Goal: Task Accomplishment & Management: Use online tool/utility

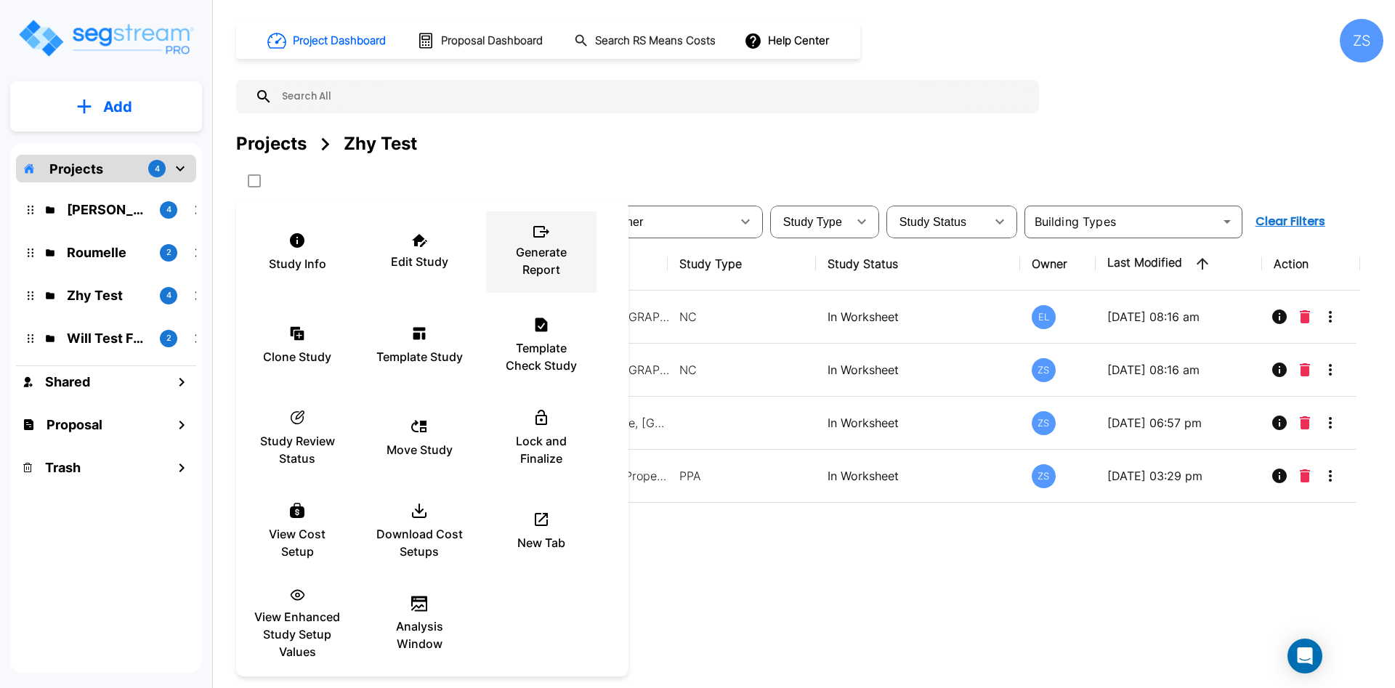
click at [541, 277] on p "Generate Report" at bounding box center [541, 260] width 87 height 35
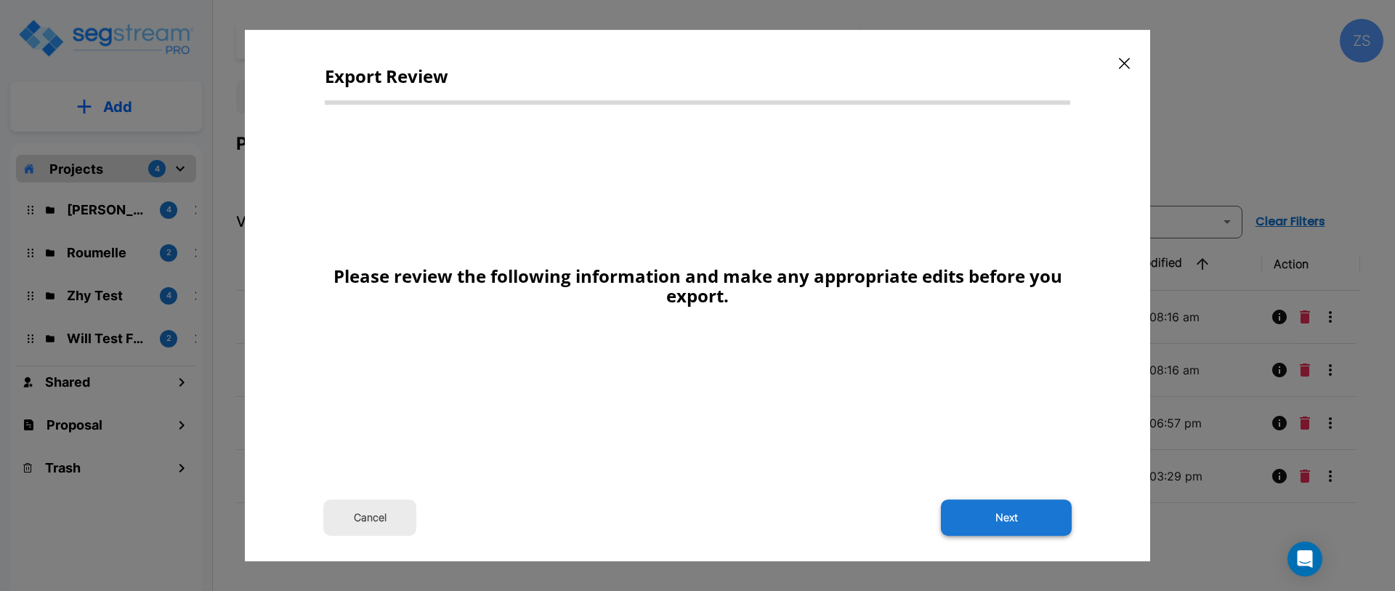
click at [1001, 529] on button "Next" at bounding box center [1006, 517] width 131 height 36
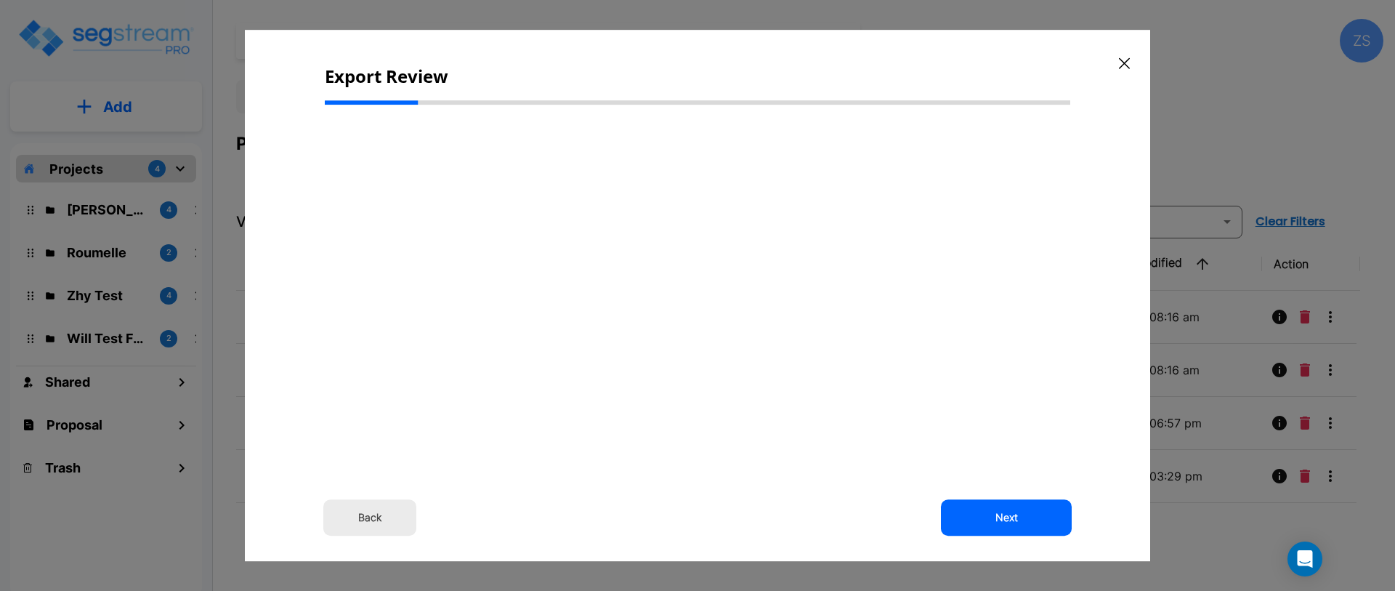
select select "2025"
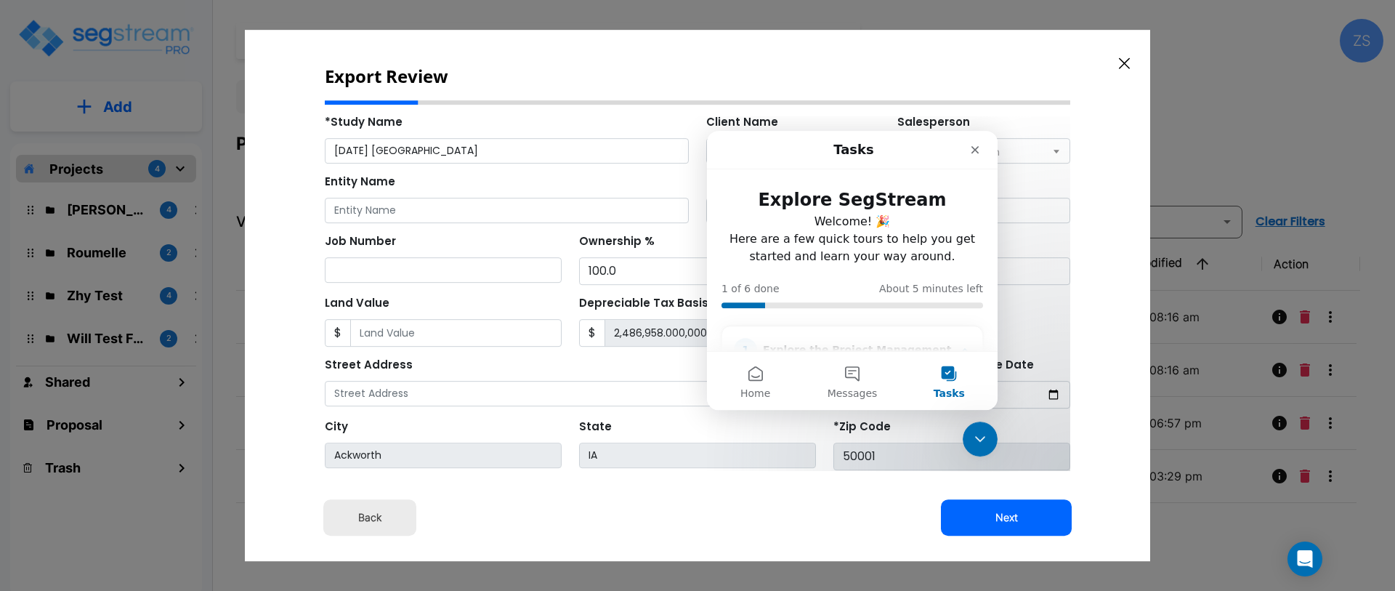
scroll to position [253, 0]
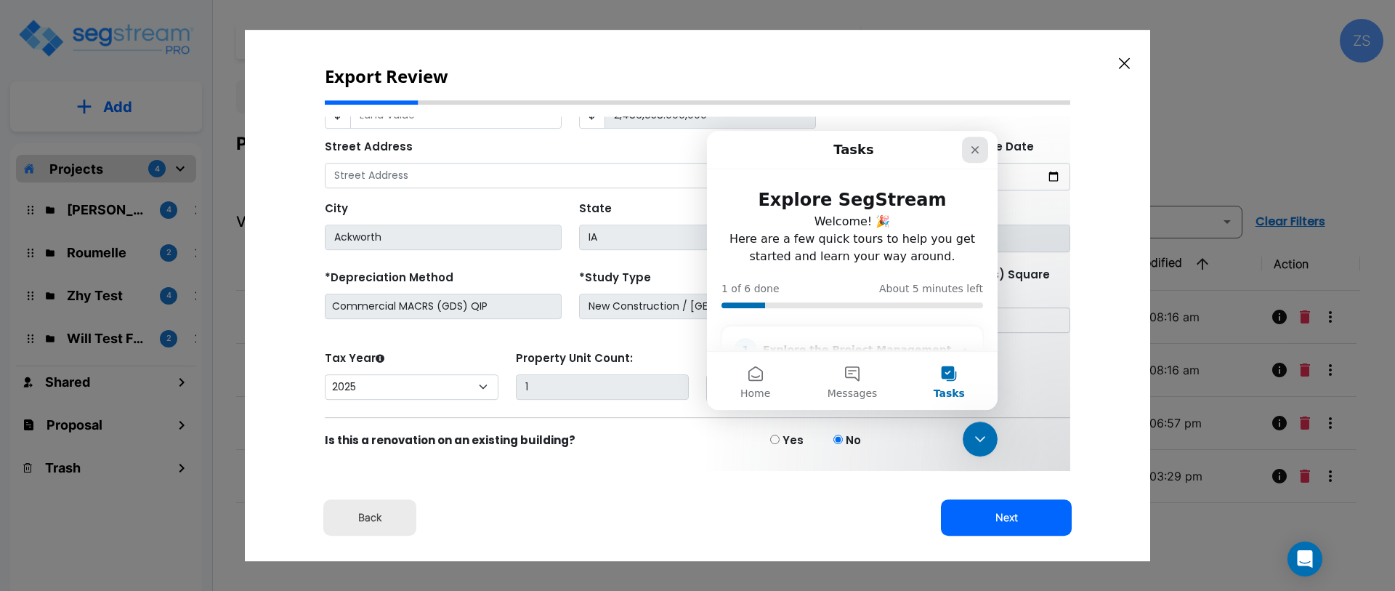
click at [980, 146] on icon "Close" at bounding box center [976, 149] width 12 height 12
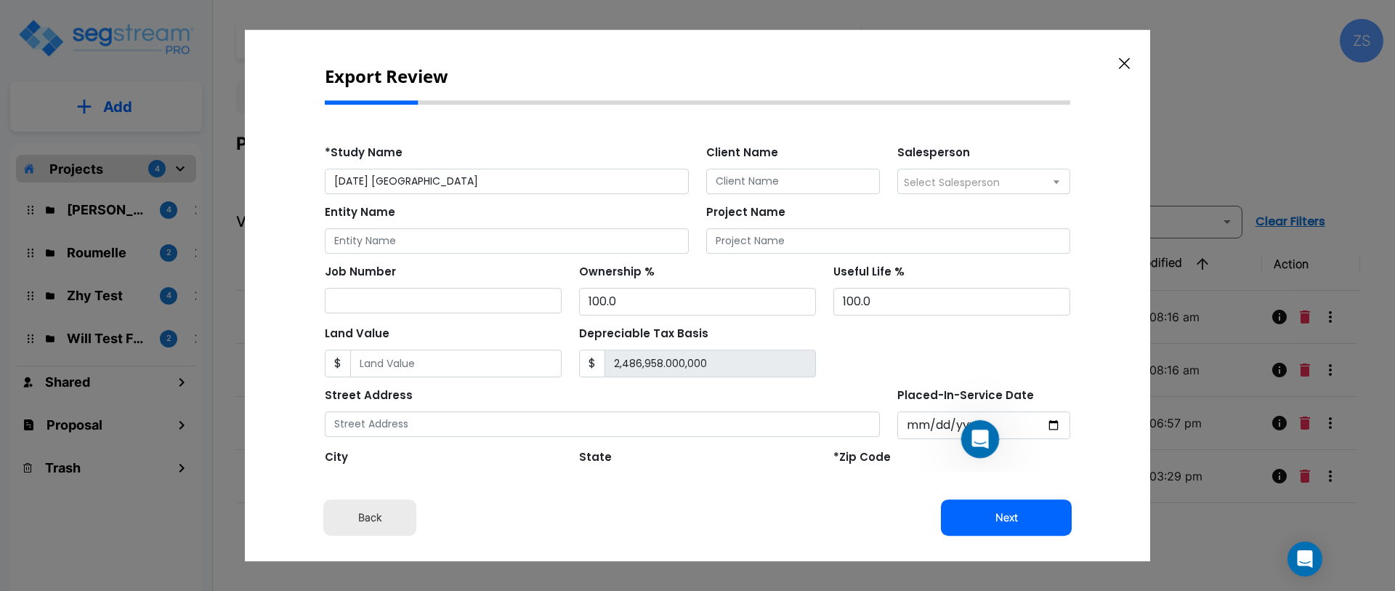
scroll to position [0, 0]
click at [976, 437] on icon "Open Intercom Messenger" at bounding box center [979, 437] width 24 height 24
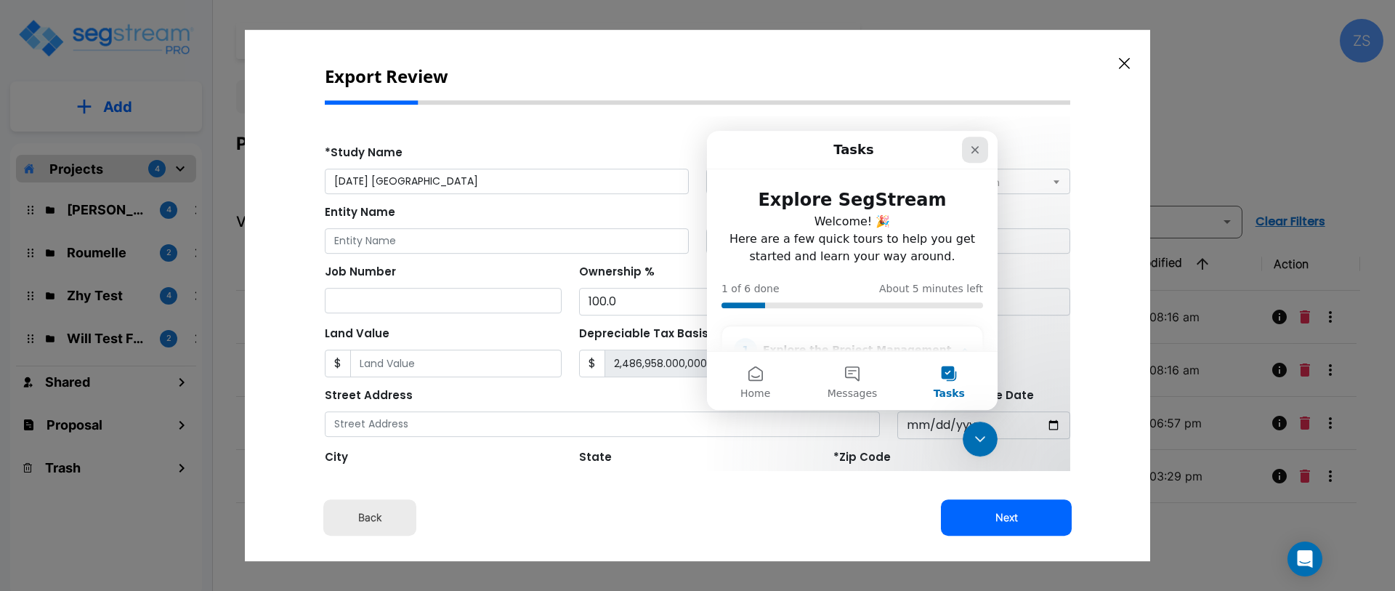
drag, startPoint x: 979, startPoint y: 154, endPoint x: 1364, endPoint y: 183, distance: 386.3
click at [979, 154] on icon "Close" at bounding box center [976, 149] width 12 height 12
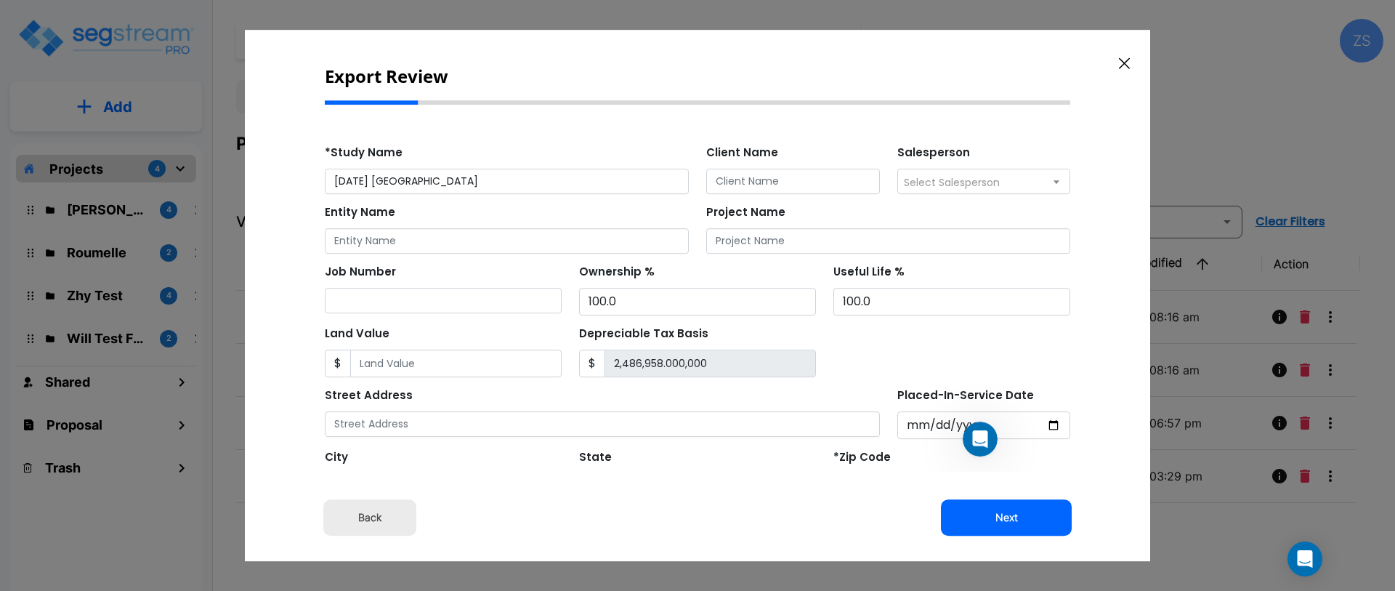
scroll to position [253, 0]
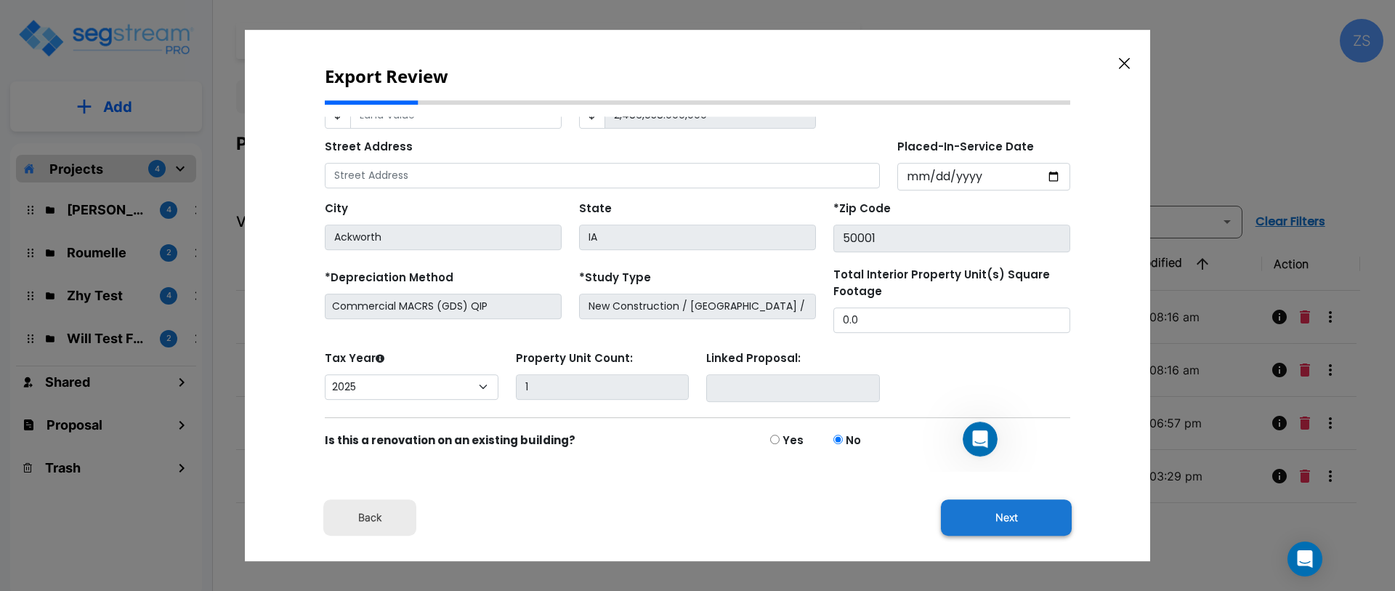
click at [1039, 517] on button "Next" at bounding box center [1006, 517] width 131 height 36
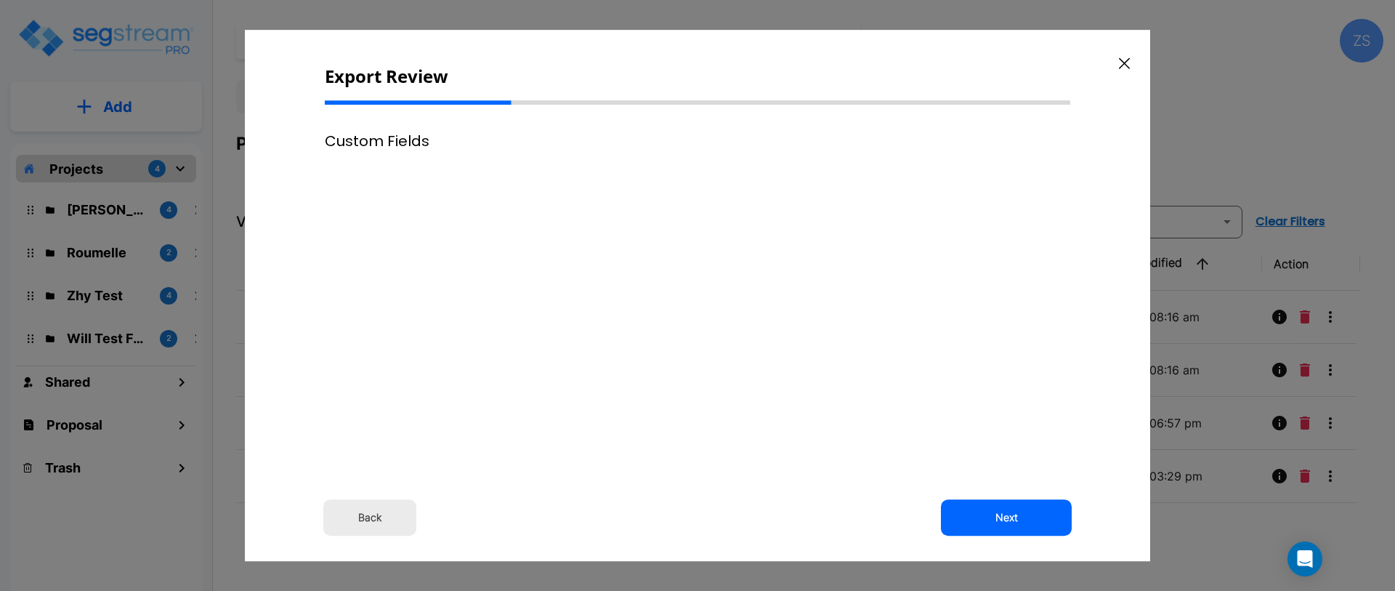
scroll to position [0, 0]
click at [664, 180] on h3 "No Custom Fields Available" at bounding box center [697, 188] width 145 height 19
click at [1035, 533] on button "Next" at bounding box center [1006, 517] width 131 height 36
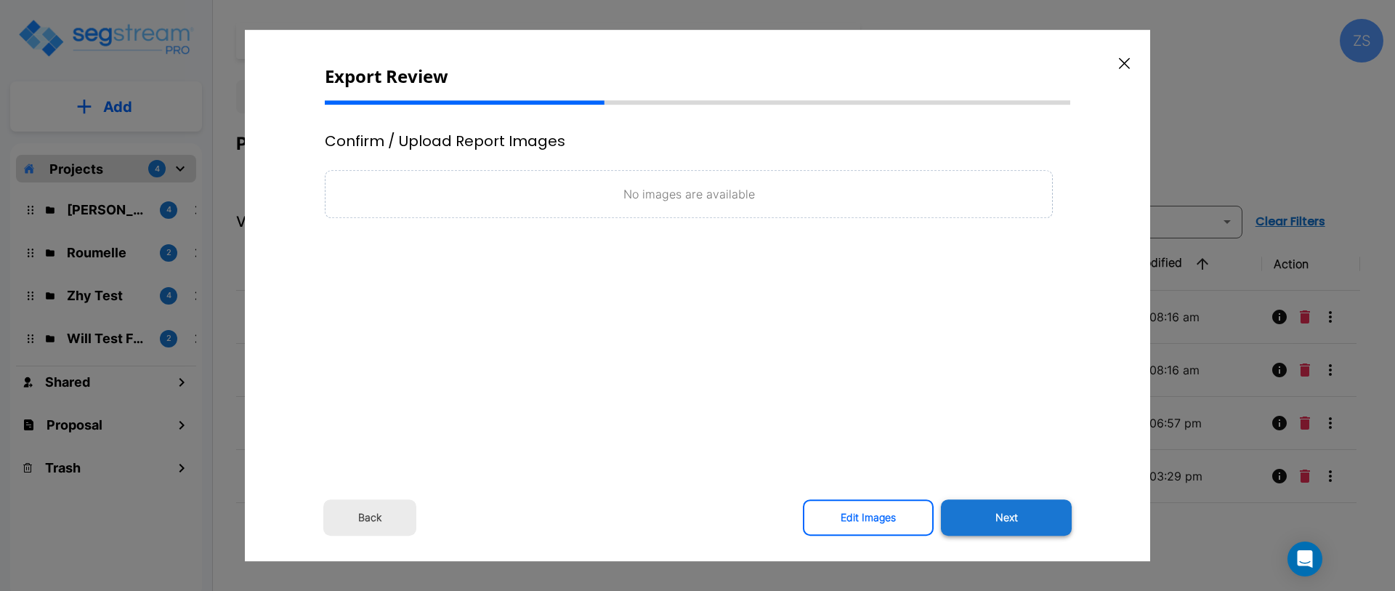
click at [1071, 518] on button "Next" at bounding box center [1006, 517] width 131 height 36
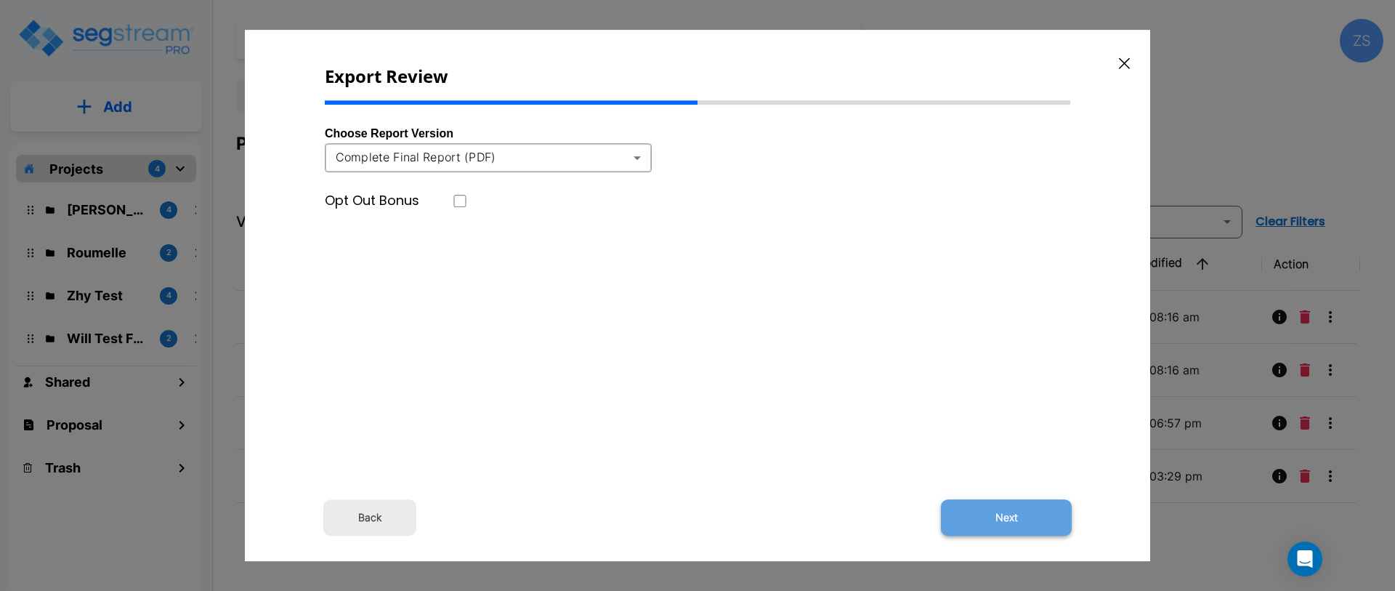
click at [1071, 517] on button "Next" at bounding box center [1006, 517] width 131 height 36
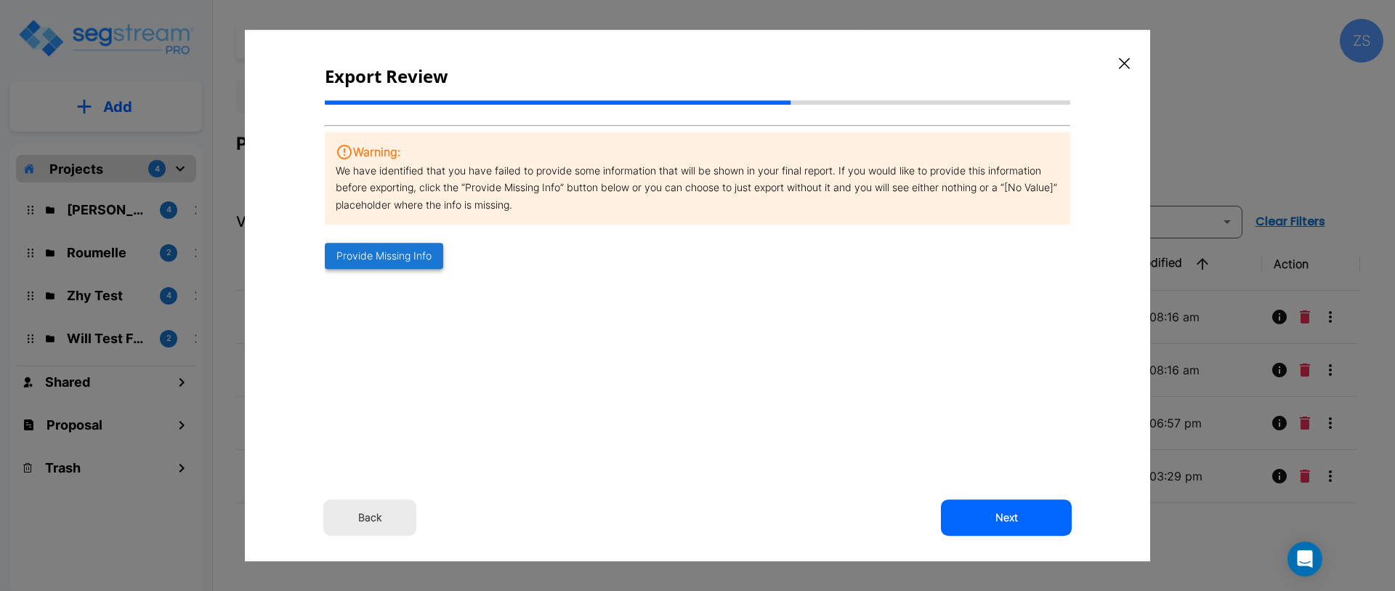
click at [410, 264] on button "Provide Missing Info" at bounding box center [384, 256] width 118 height 27
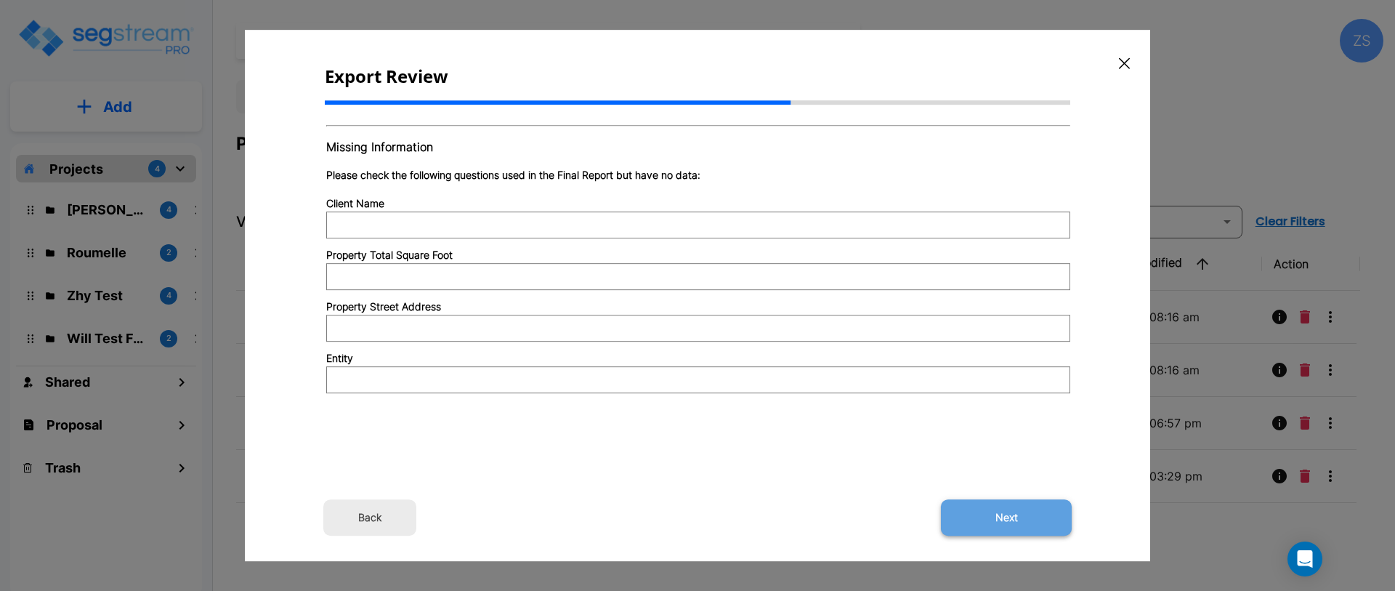
click at [993, 506] on button "Next" at bounding box center [1006, 517] width 131 height 36
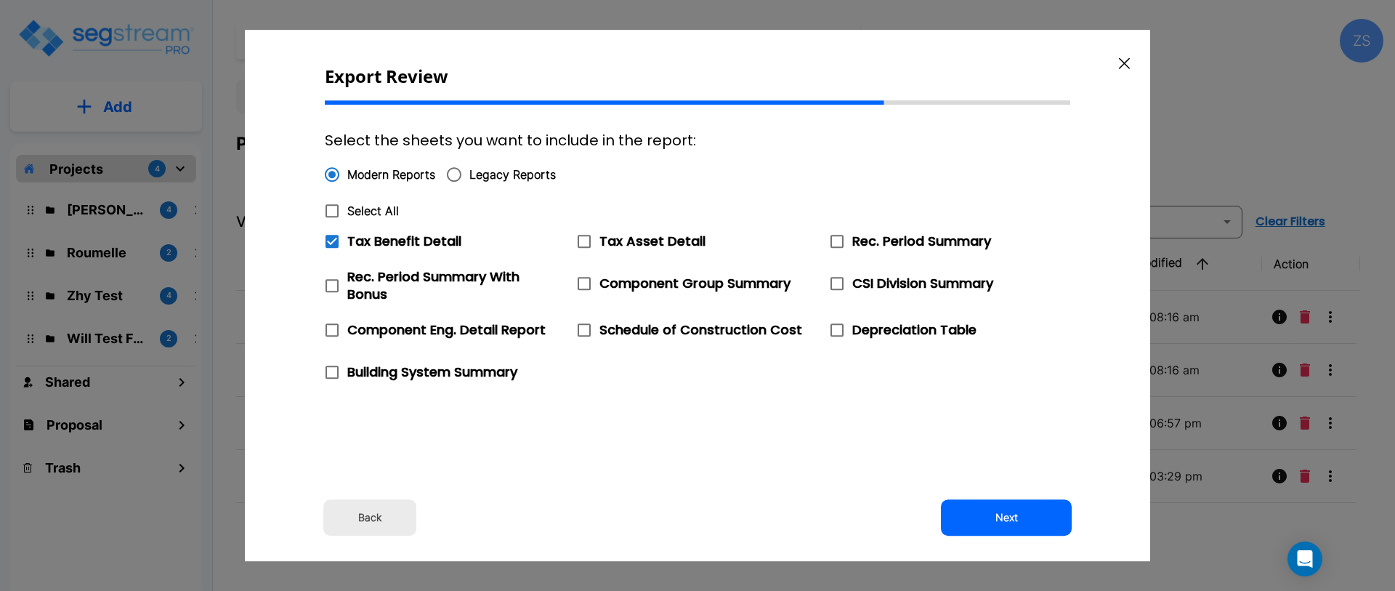
click at [377, 531] on button "Back" at bounding box center [369, 517] width 93 height 36
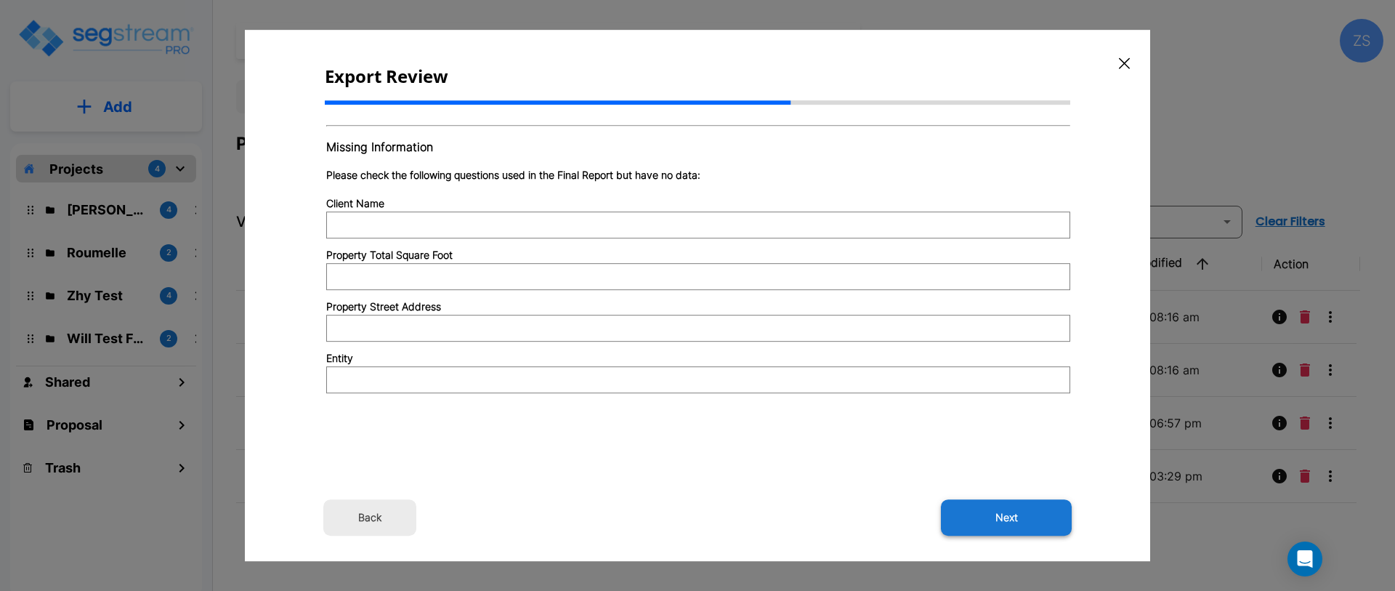
click at [1000, 517] on button "Next" at bounding box center [1006, 517] width 131 height 36
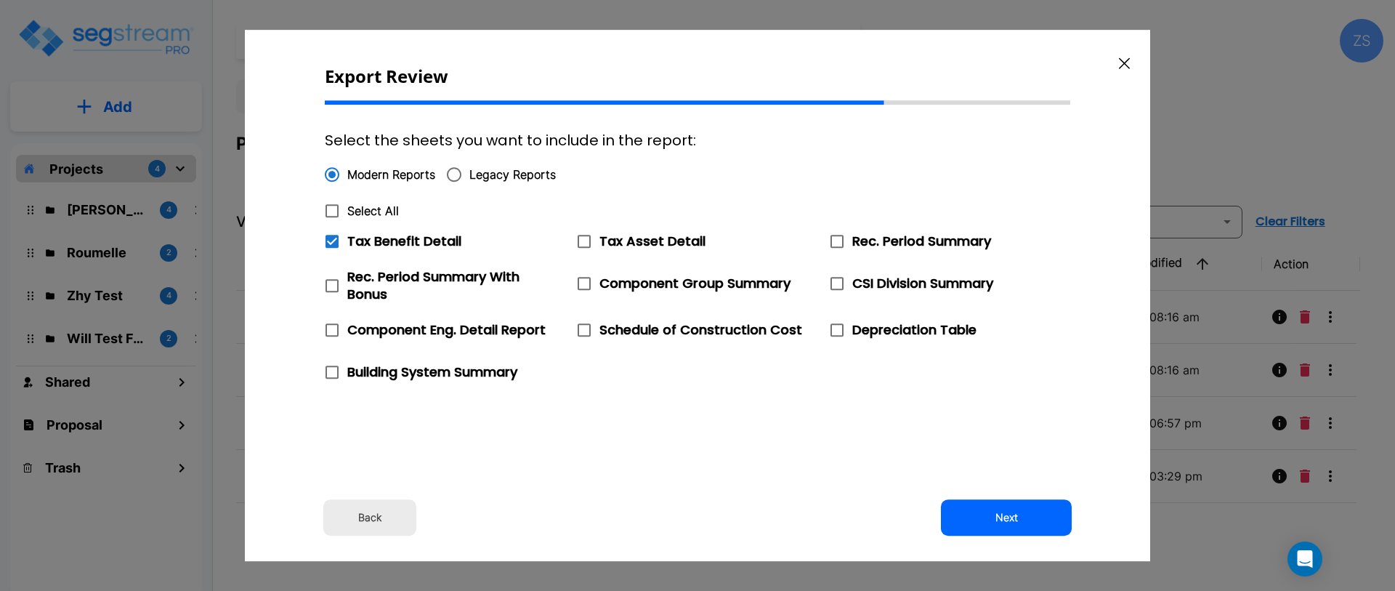
click at [1000, 517] on button "Next" at bounding box center [1006, 517] width 131 height 36
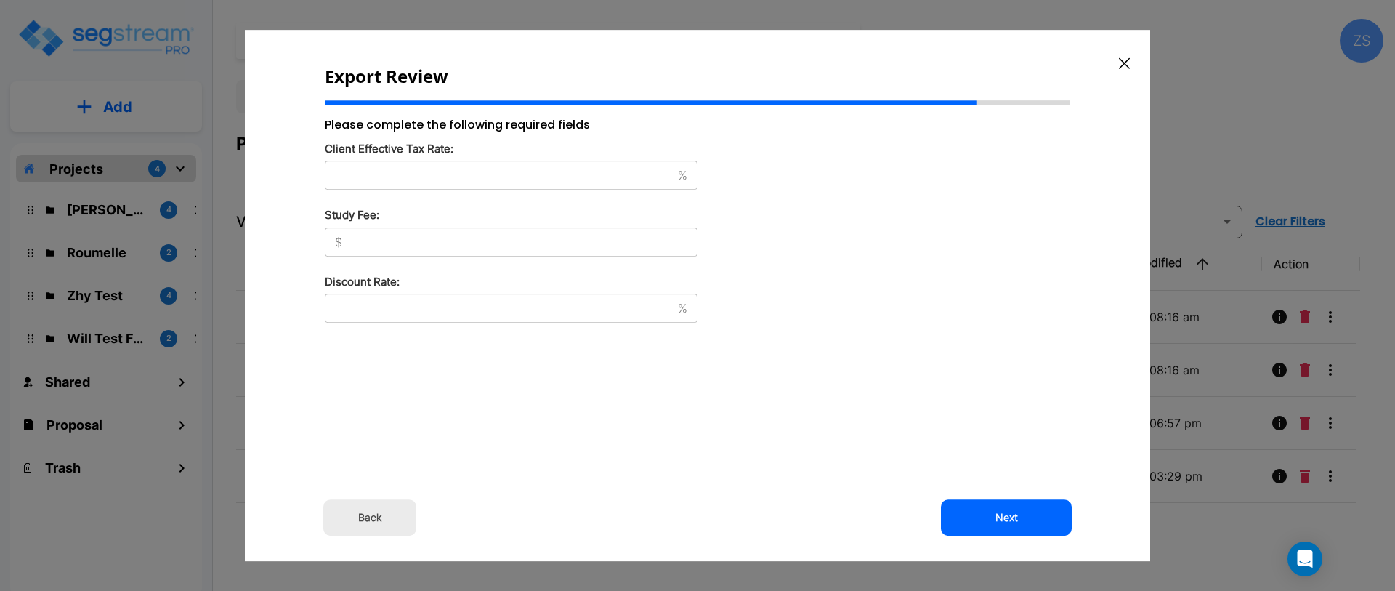
click at [1000, 517] on button "Next" at bounding box center [1006, 517] width 131 height 36
click at [590, 181] on input "text" at bounding box center [498, 175] width 347 height 15
